Goal: Navigation & Orientation: Go to known website

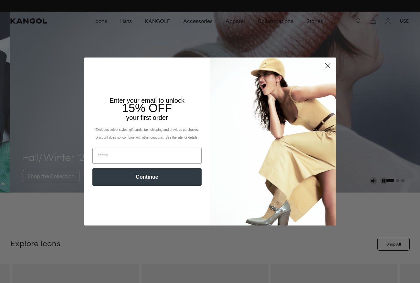
scroll to position [0, 133]
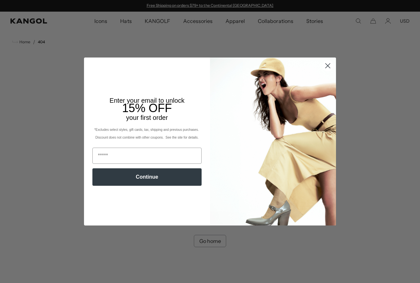
scroll to position [0, 133]
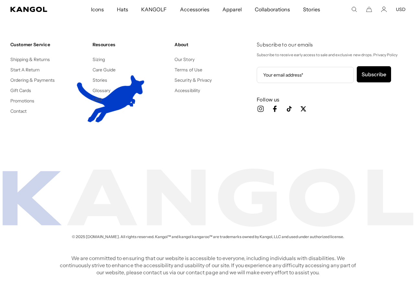
scroll to position [0, 133]
